Goal: Information Seeking & Learning: Learn about a topic

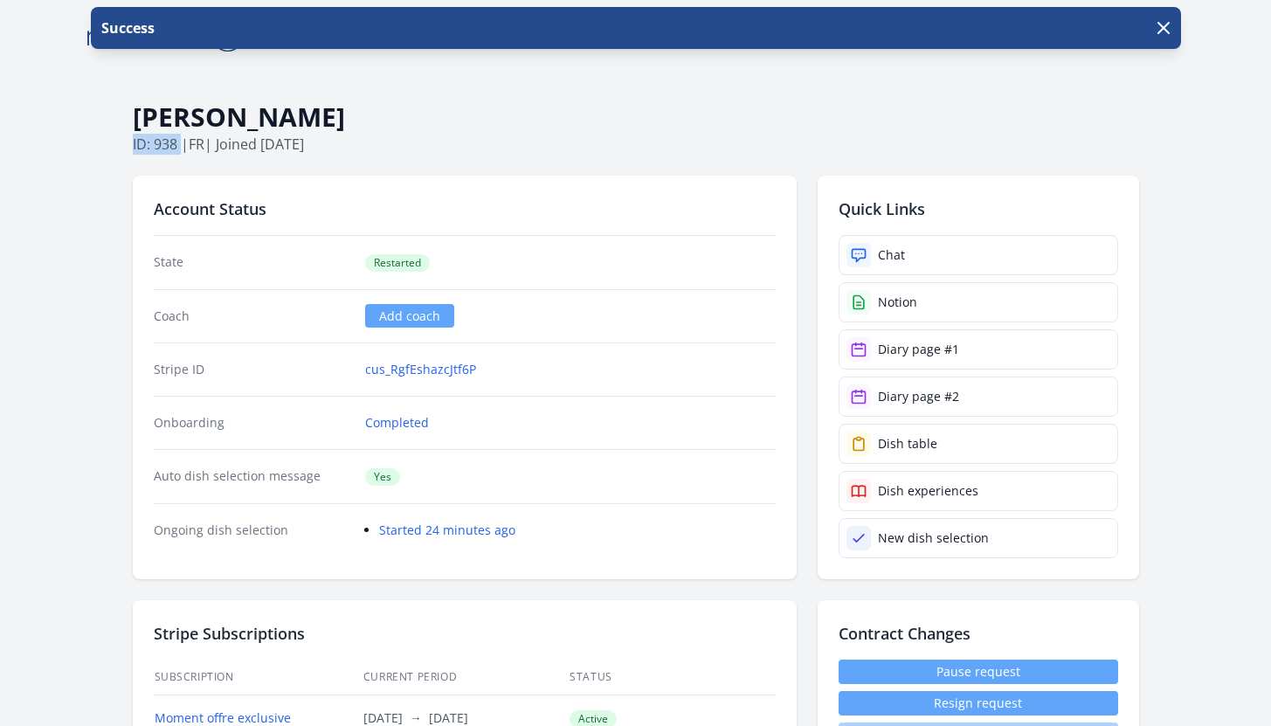
drag, startPoint x: 128, startPoint y: 141, endPoint x: 180, endPoint y: 141, distance: 52.4
copy p "ID: 938"
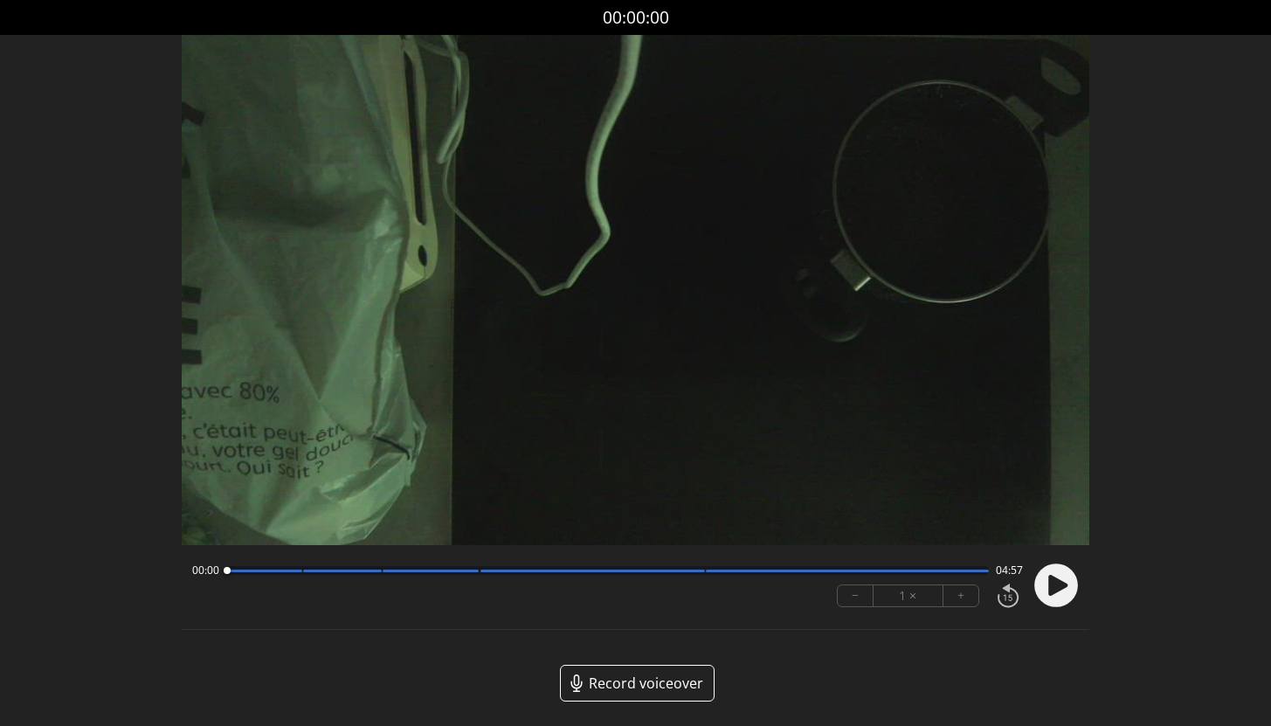
click at [1060, 568] on circle at bounding box center [1056, 585] width 44 height 44
click at [1066, 587] on circle at bounding box center [1056, 585] width 44 height 44
click at [713, 362] on video at bounding box center [635, 290] width 907 height 510
